Goal: Task Accomplishment & Management: Complete application form

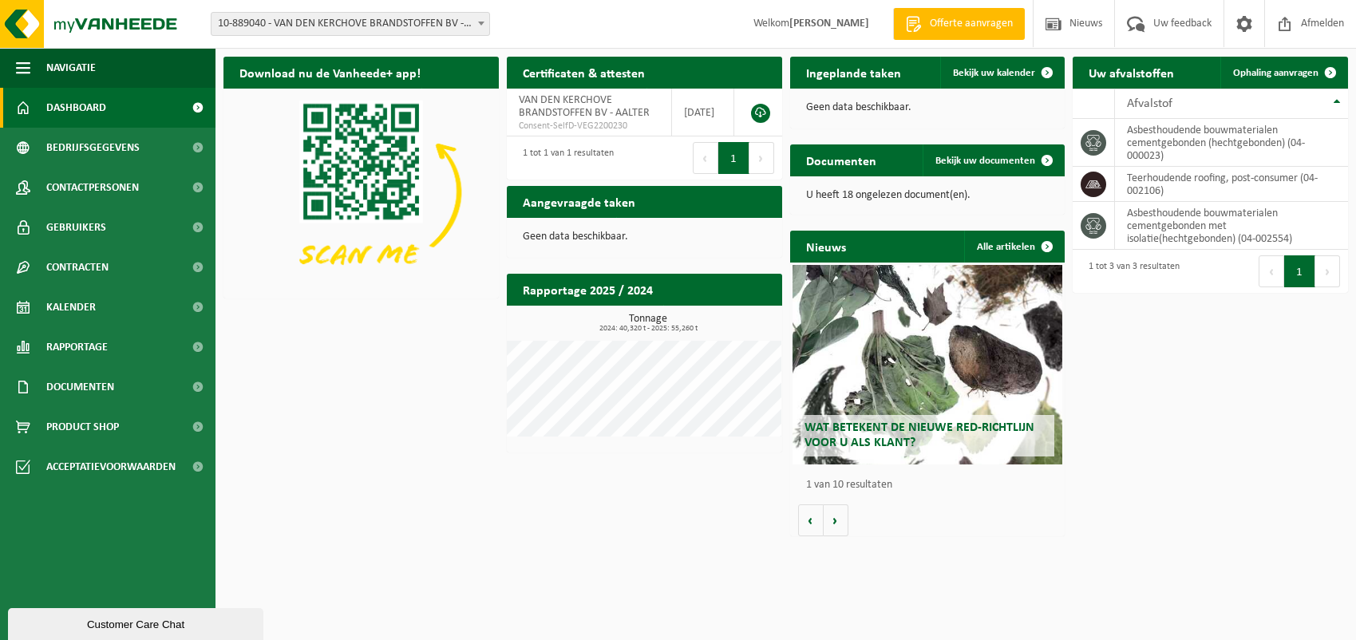
click at [957, 24] on span "Offerte aanvragen" at bounding box center [971, 24] width 91 height 16
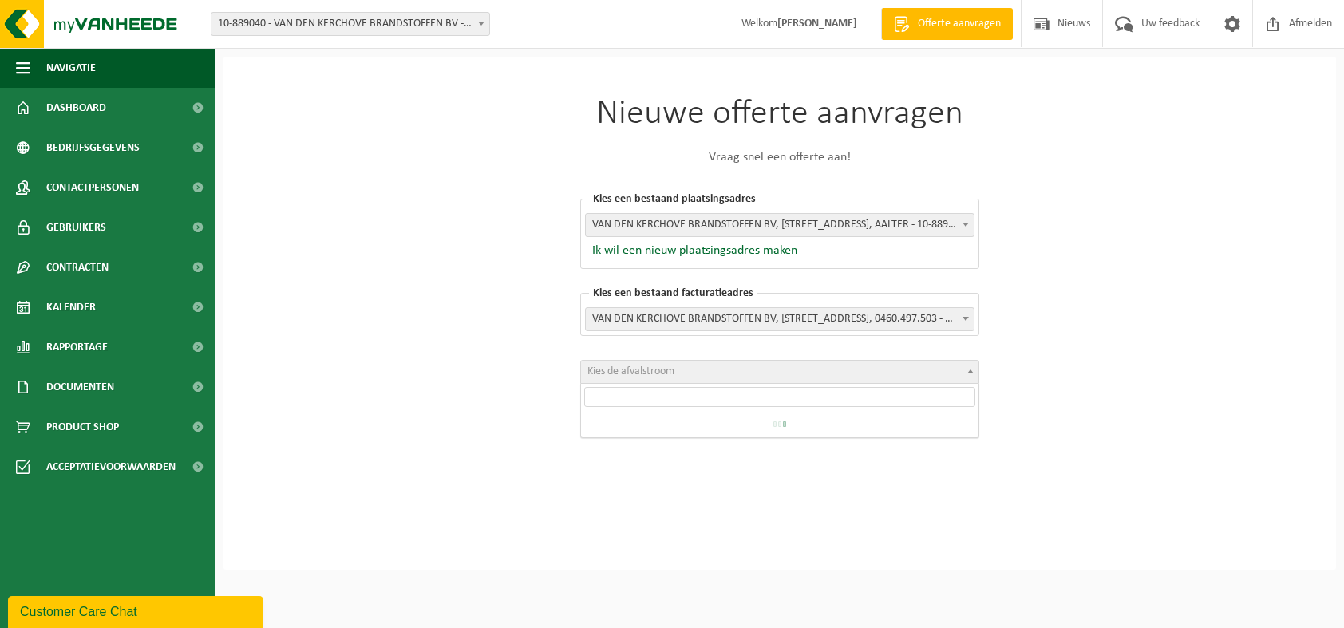
click at [764, 371] on span "Kies de afvalstroom" at bounding box center [779, 372] width 397 height 22
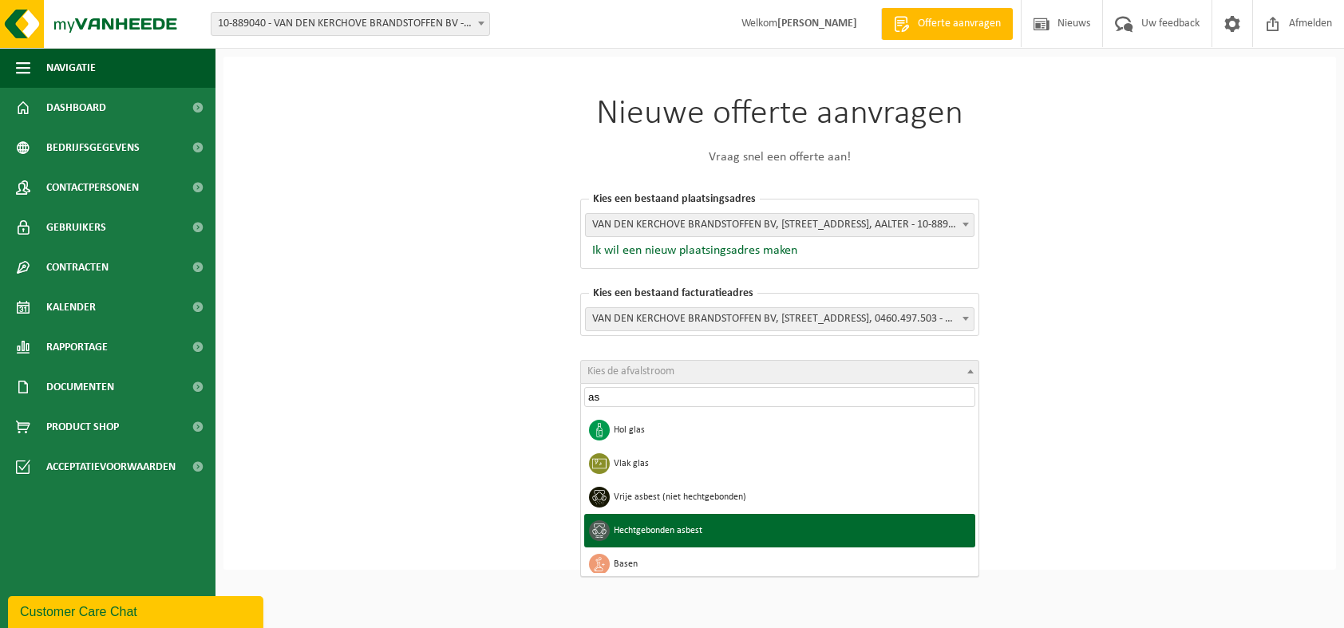
type input "as"
select select "22"
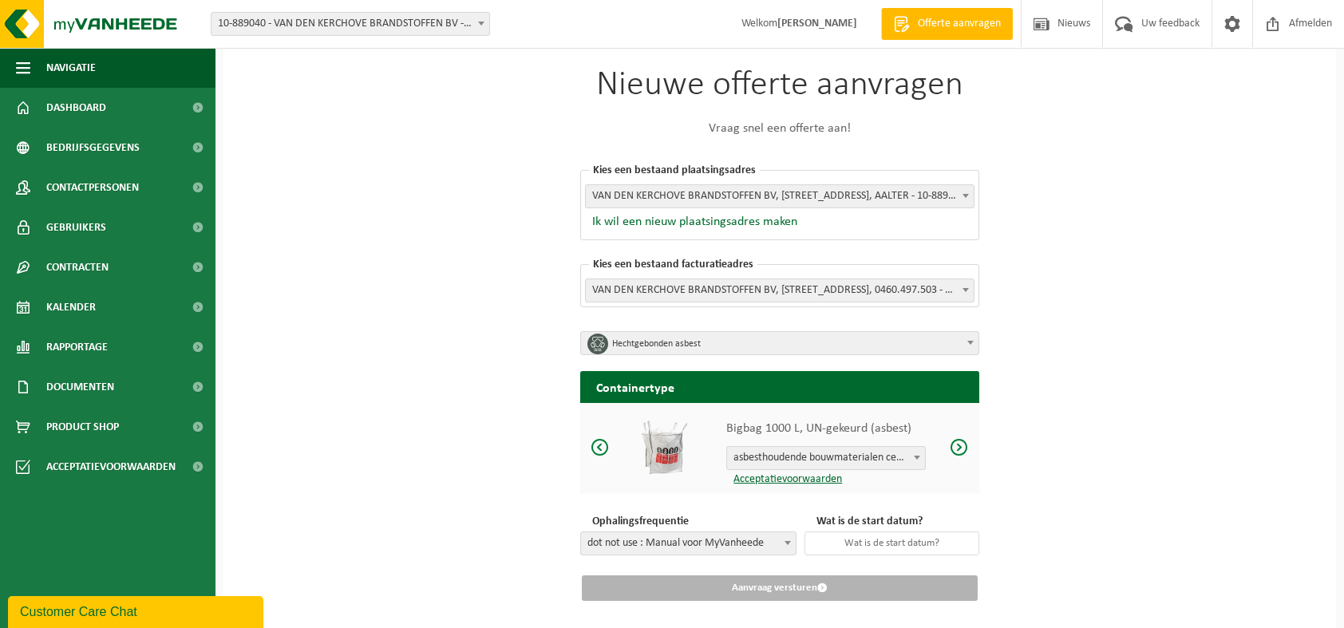
scroll to position [57, 0]
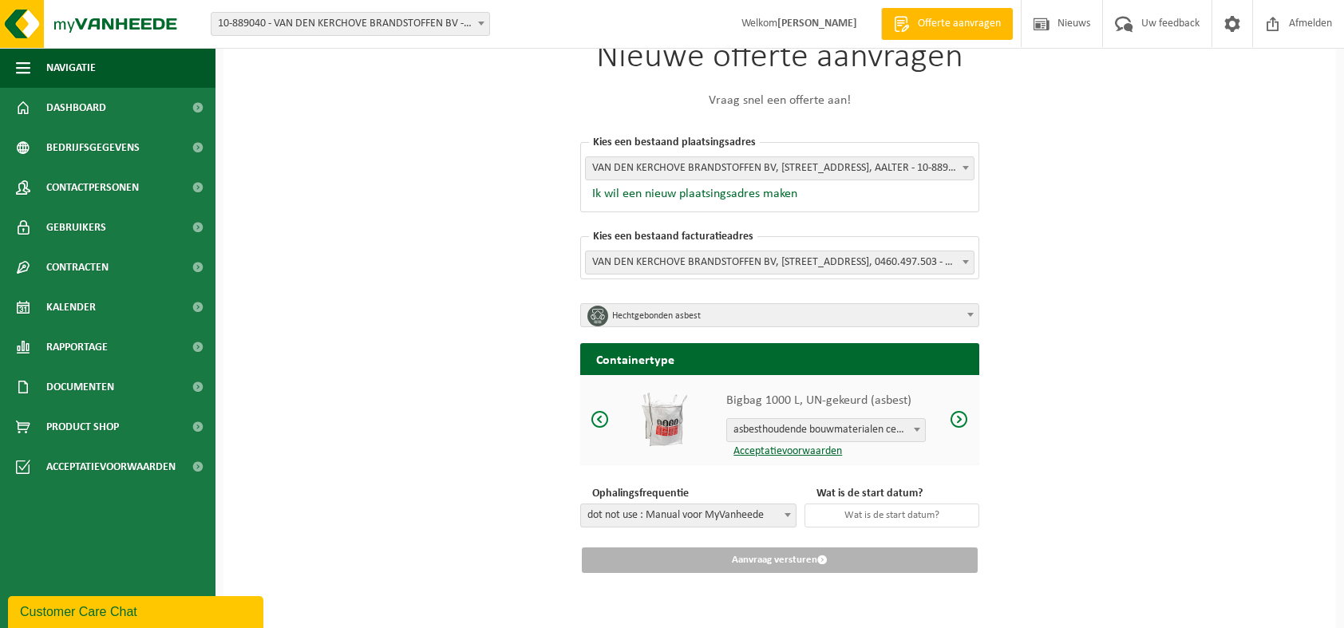
click at [784, 513] on span at bounding box center [788, 514] width 16 height 21
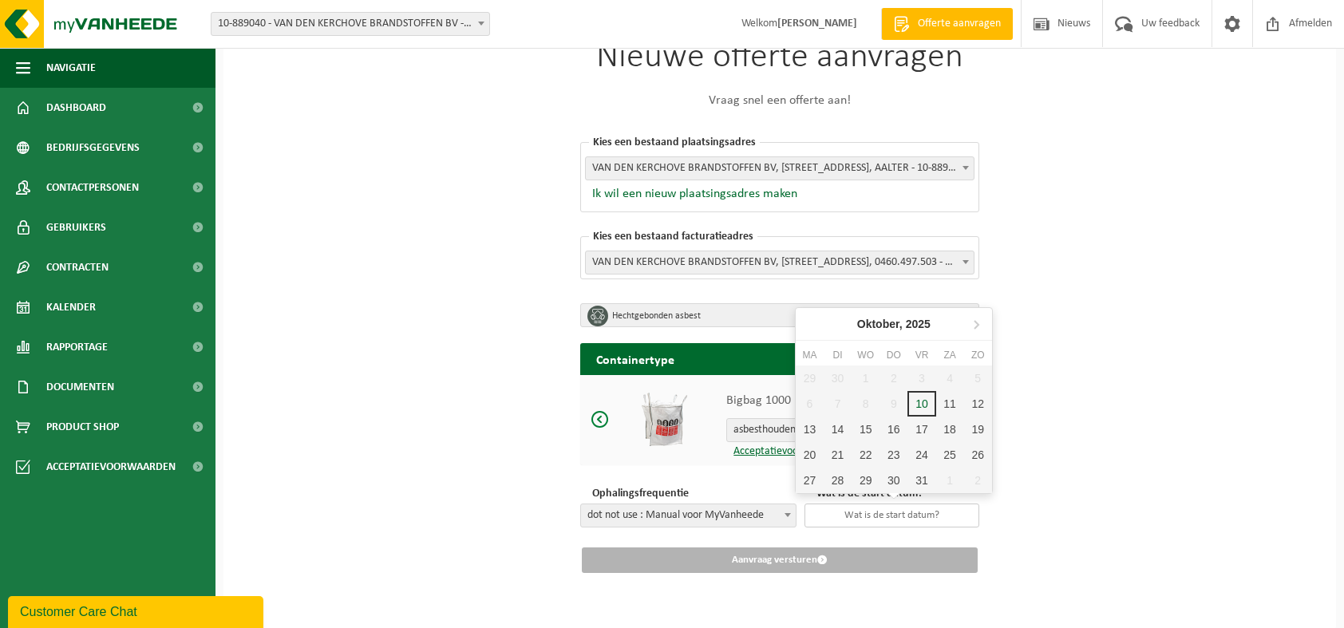
click at [927, 516] on input "text" at bounding box center [891, 516] width 175 height 24
click at [805, 427] on div "13" at bounding box center [810, 430] width 28 height 26
type input "[DATE]"
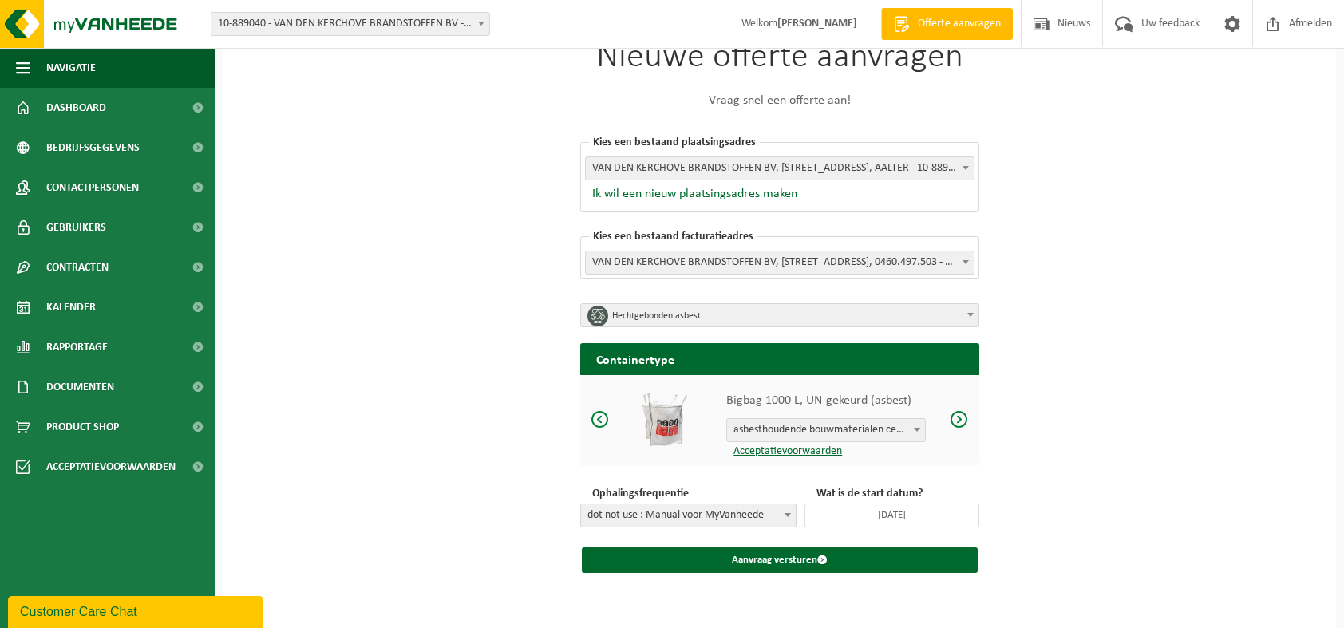
scroll to position [0, 0]
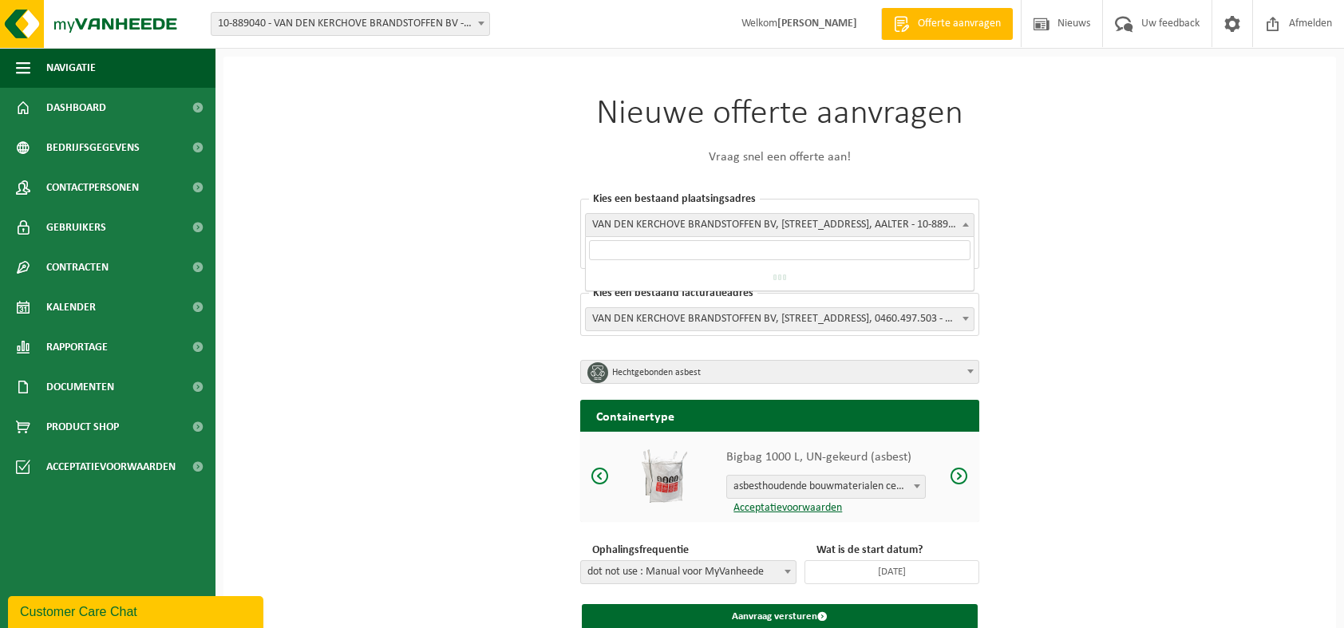
click at [967, 224] on b at bounding box center [965, 225] width 6 height 4
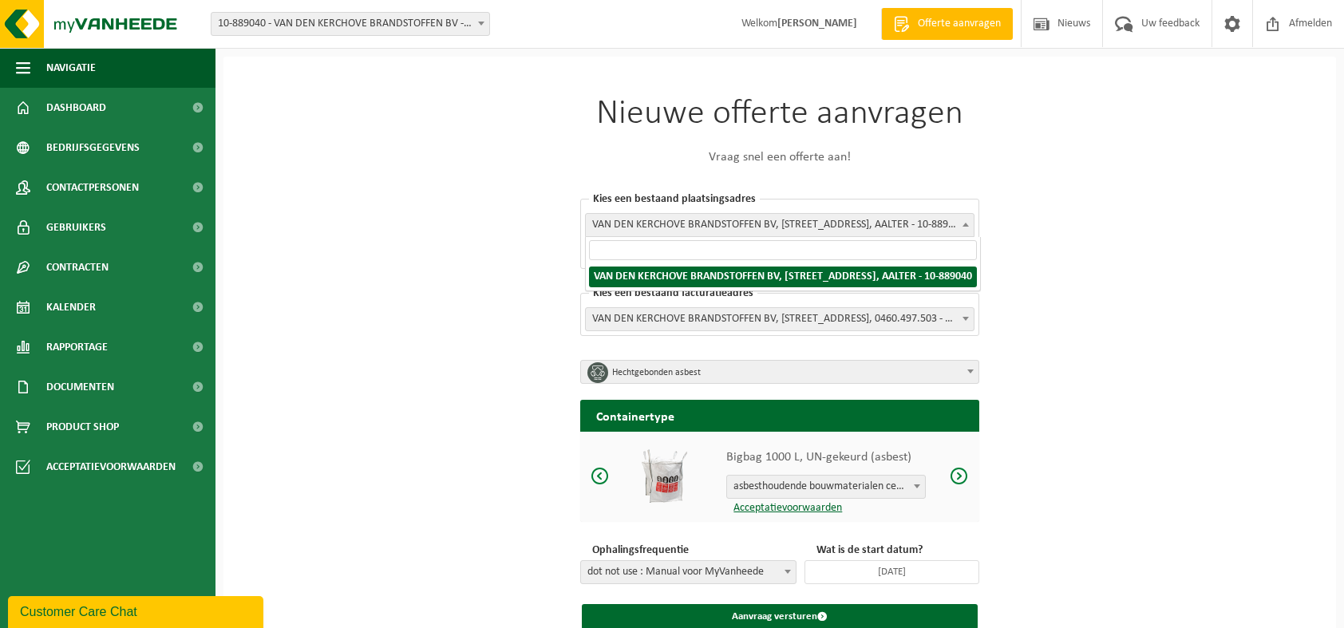
click at [967, 224] on b at bounding box center [965, 225] width 6 height 4
